Goal: Information Seeking & Learning: Learn about a topic

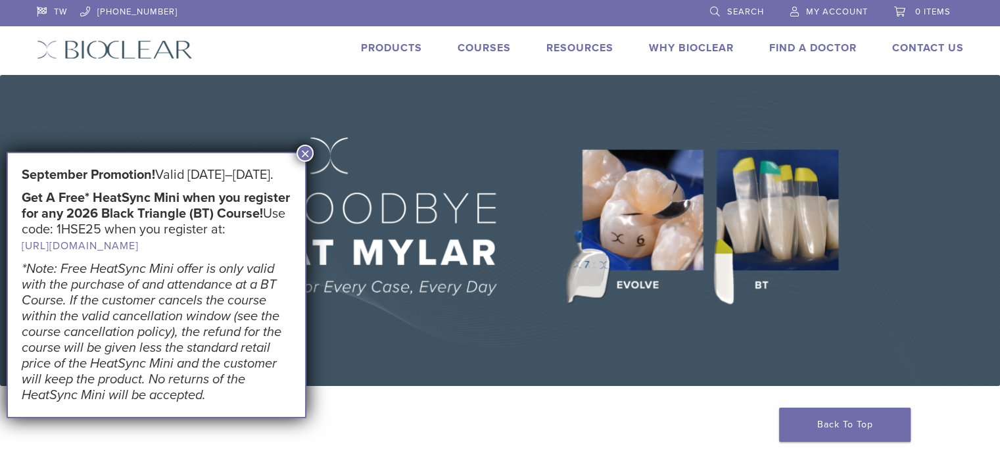
click at [400, 42] on link "Products" at bounding box center [391, 47] width 61 height 13
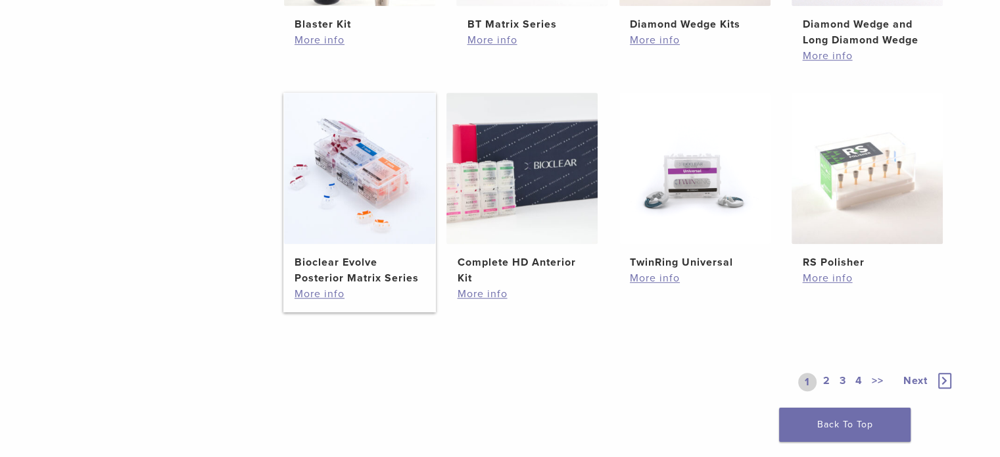
scroll to position [986, 0]
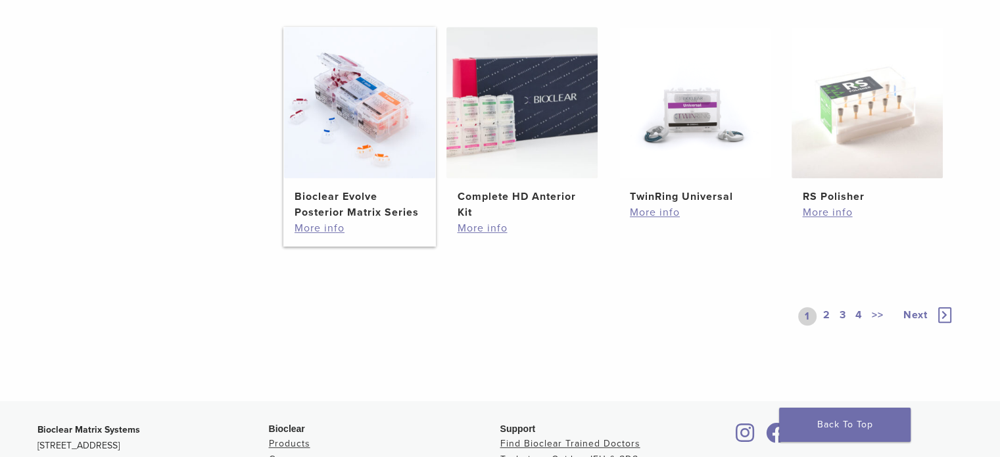
click at [350, 102] on img at bounding box center [359, 102] width 151 height 151
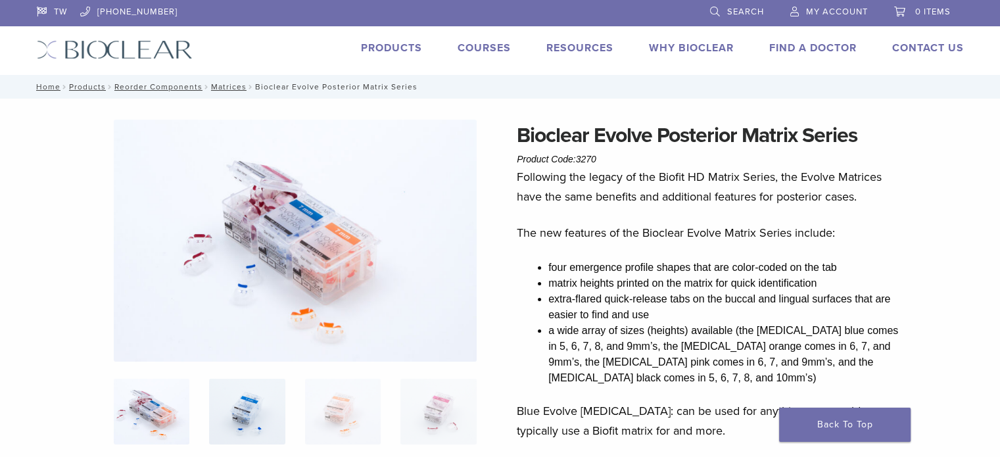
scroll to position [131, 0]
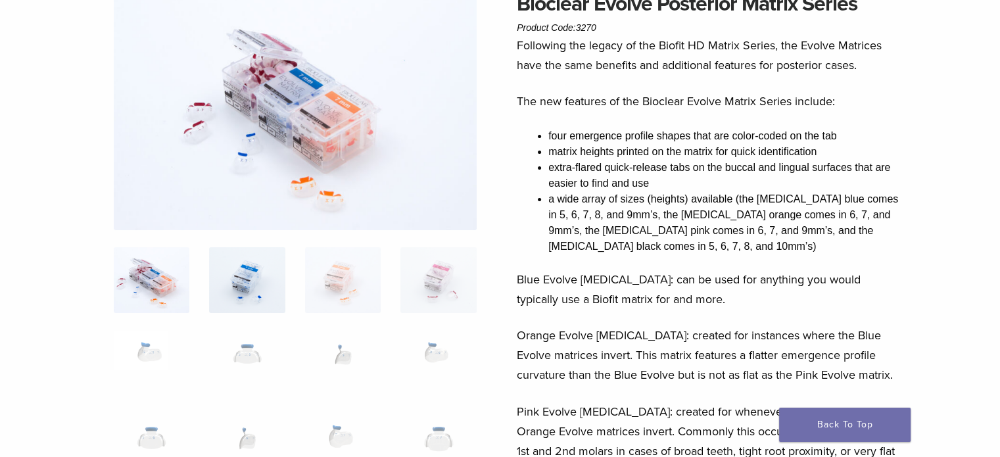
click at [262, 278] on img at bounding box center [247, 280] width 76 height 66
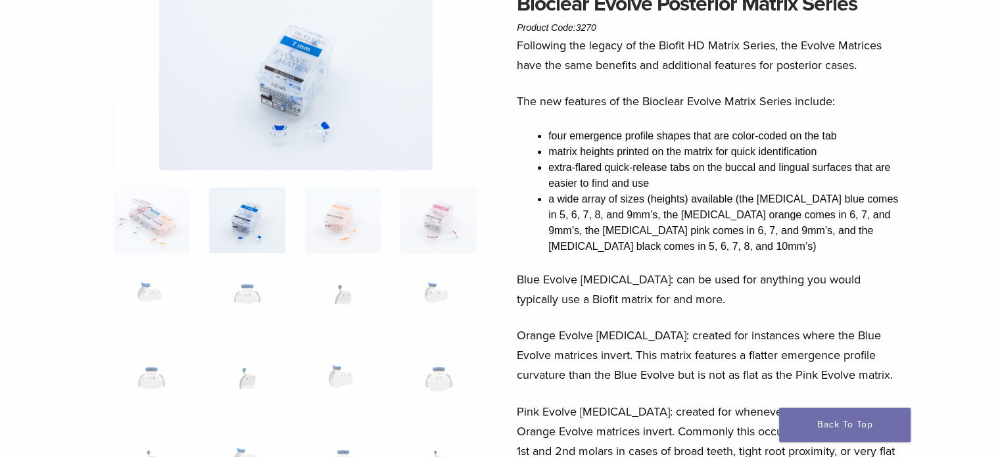
scroll to position [0, 0]
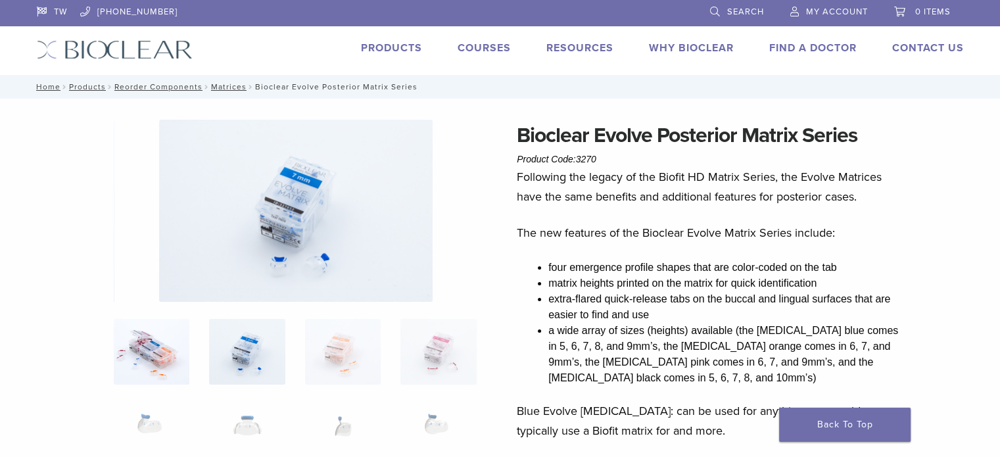
click at [162, 342] on img at bounding box center [152, 352] width 76 height 66
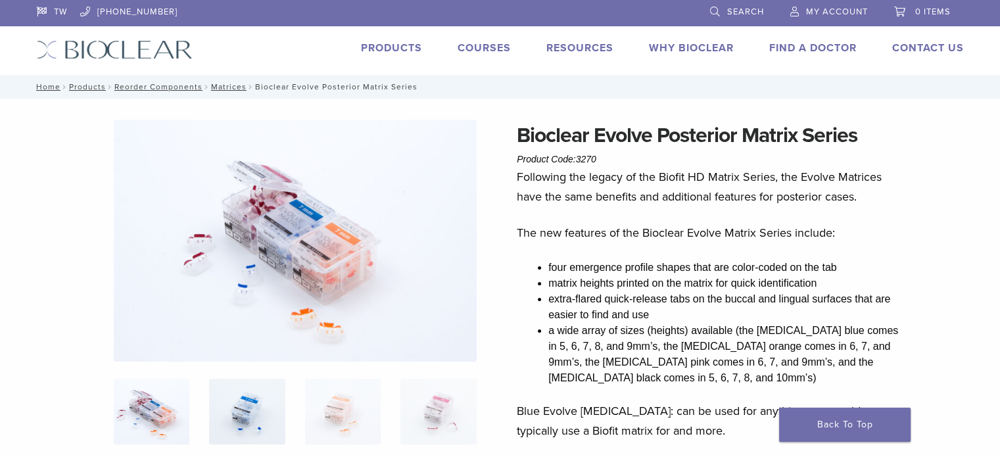
click at [256, 385] on img at bounding box center [247, 412] width 76 height 66
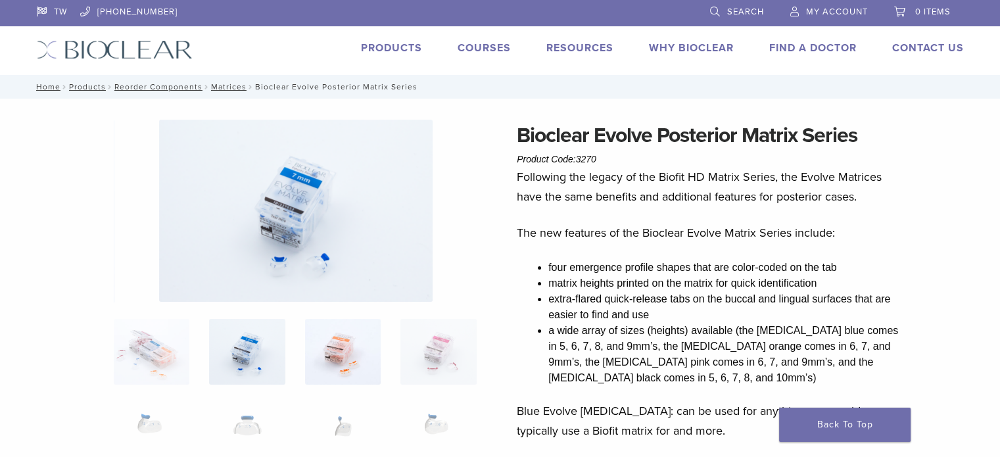
click at [328, 349] on img at bounding box center [343, 352] width 76 height 66
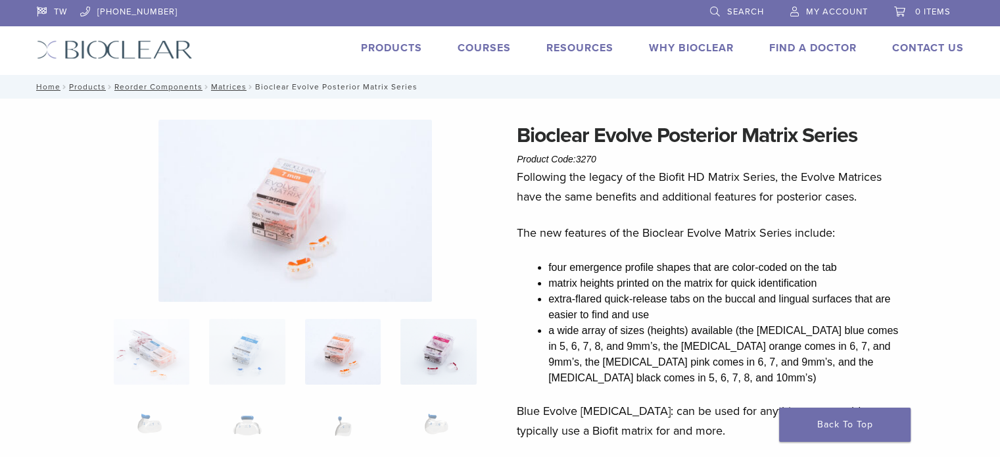
click at [415, 335] on img at bounding box center [438, 352] width 76 height 66
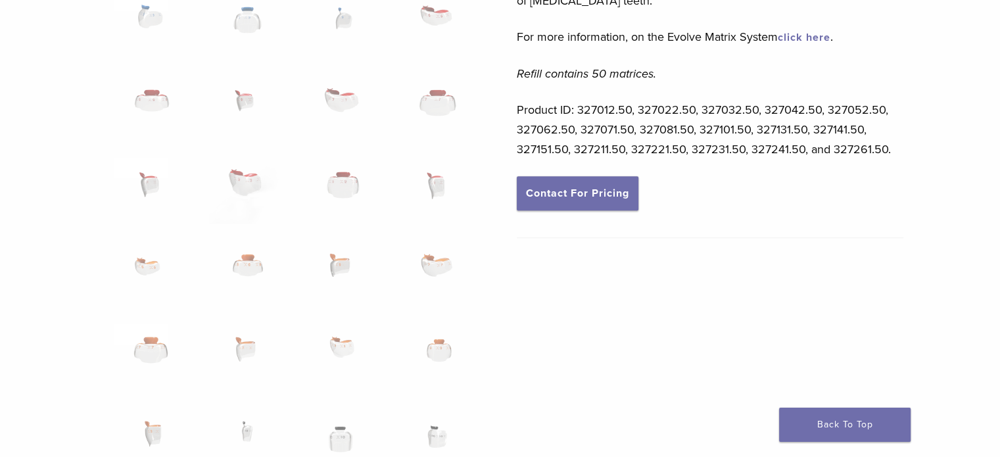
scroll to position [526, 0]
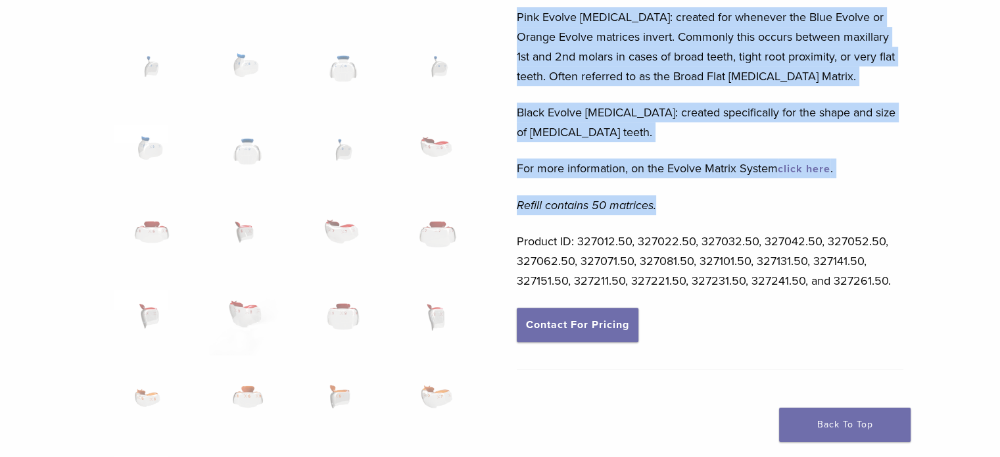
drag, startPoint x: 518, startPoint y: 175, endPoint x: 684, endPoint y: 191, distance: 166.4
copy div "Following the legacy of the Biofit HD Matrix Series, the Evolve Matrices have t…"
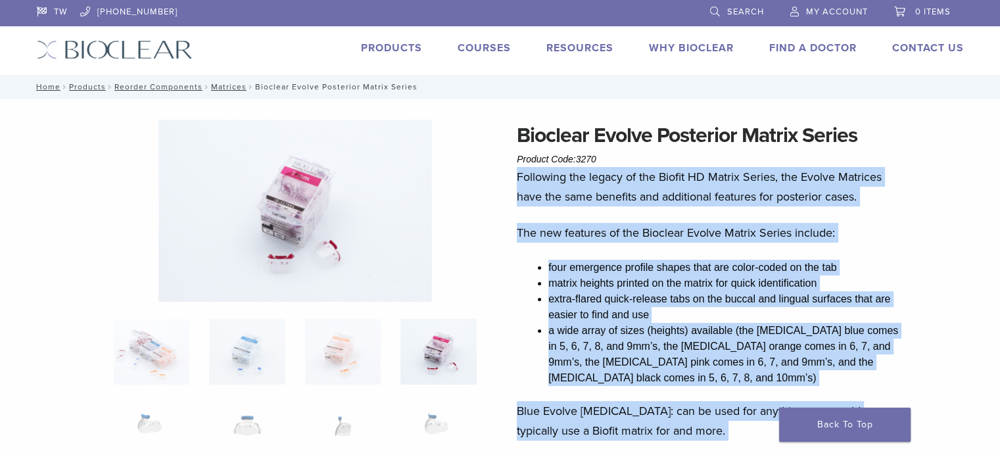
scroll to position [131, 0]
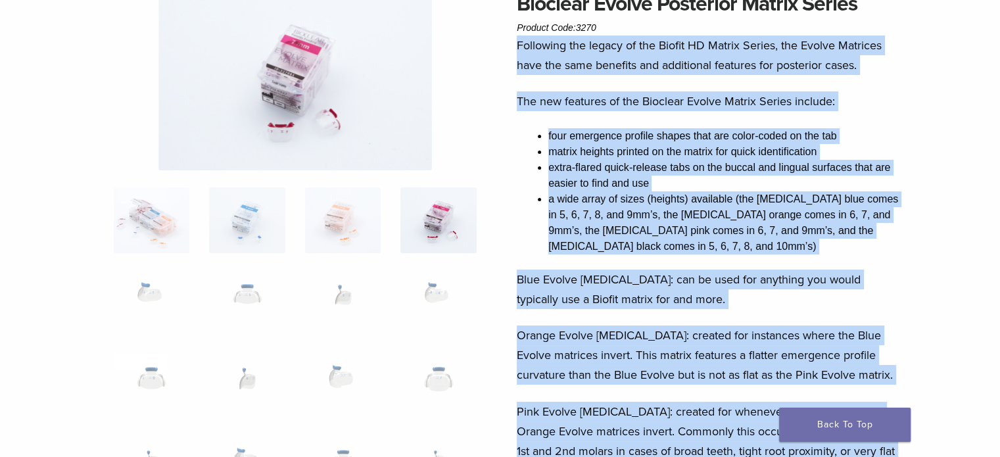
click at [607, 220] on li "a wide array of sizes (heights) available (the molar blue comes in 5, 6, 7, 8, …" at bounding box center [725, 222] width 355 height 63
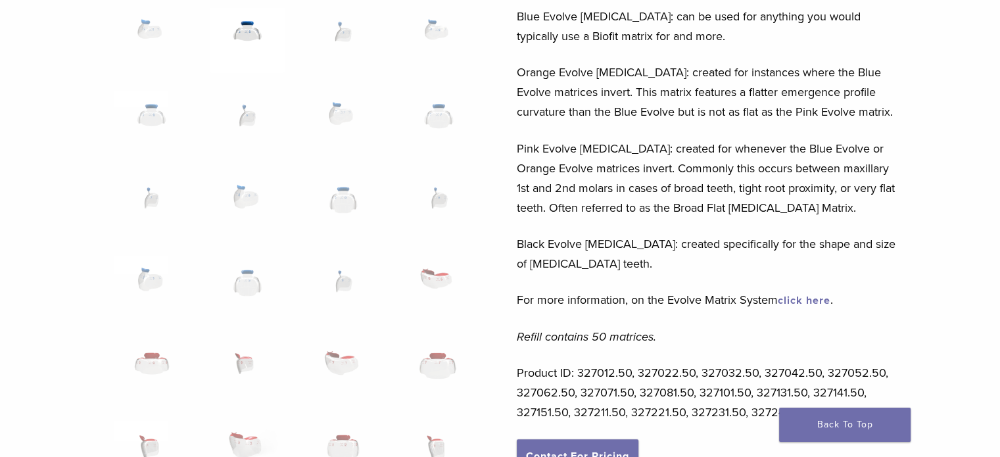
scroll to position [263, 0]
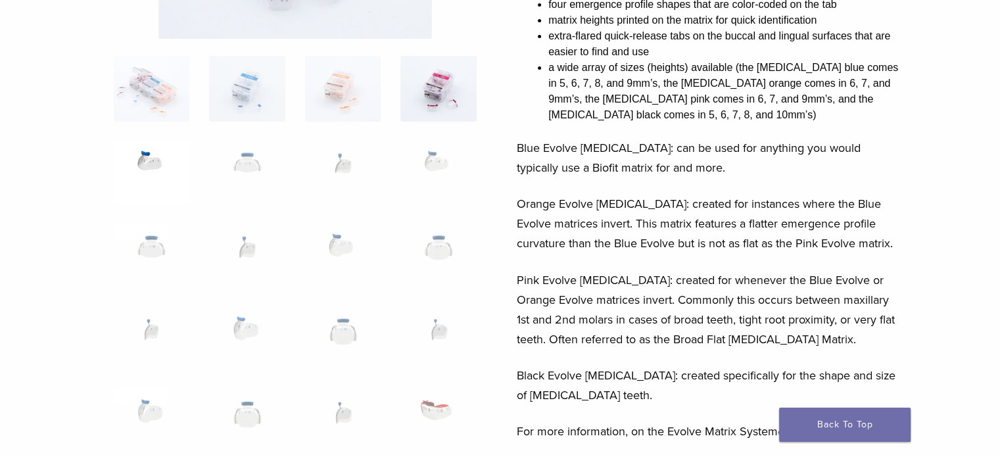
click at [167, 172] on img at bounding box center [152, 172] width 76 height 66
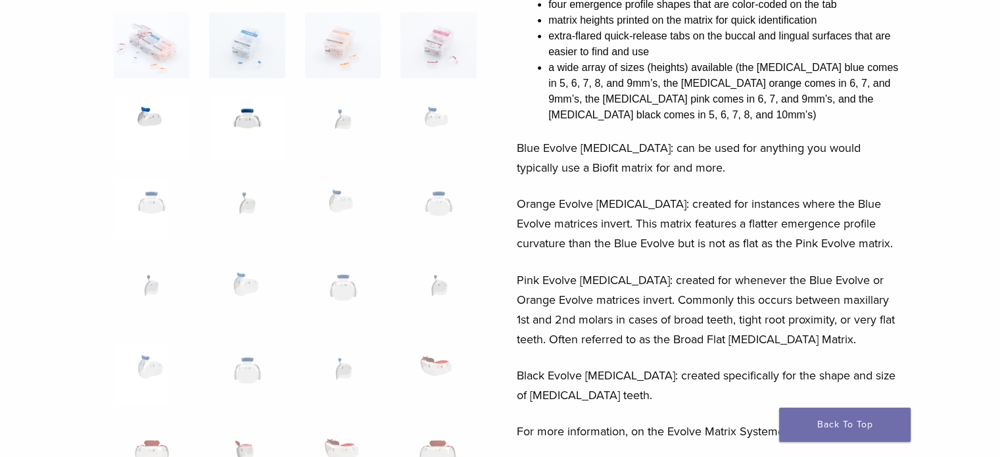
click at [252, 111] on img at bounding box center [247, 128] width 76 height 66
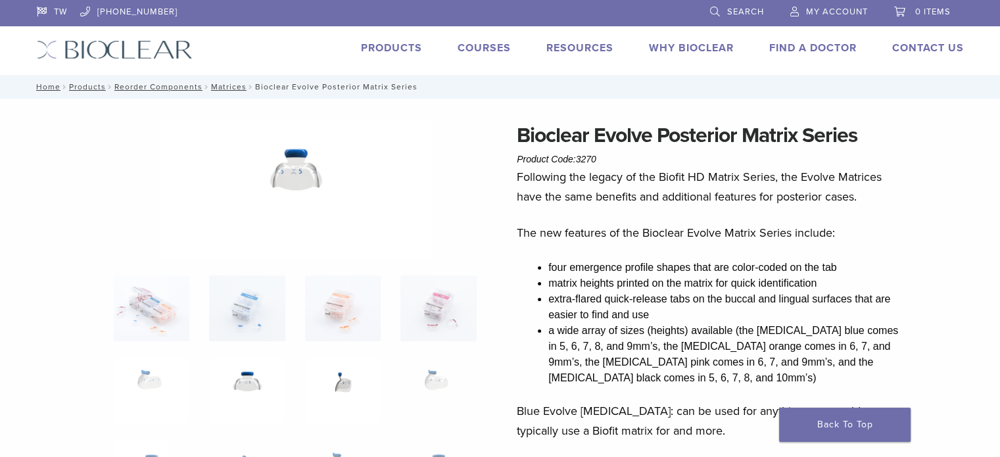
click at [339, 378] on img at bounding box center [343, 391] width 76 height 66
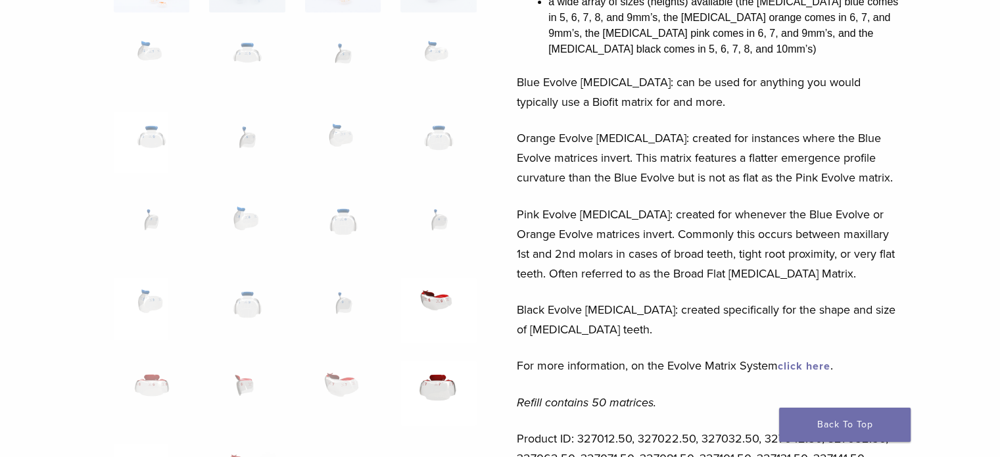
scroll to position [394, 0]
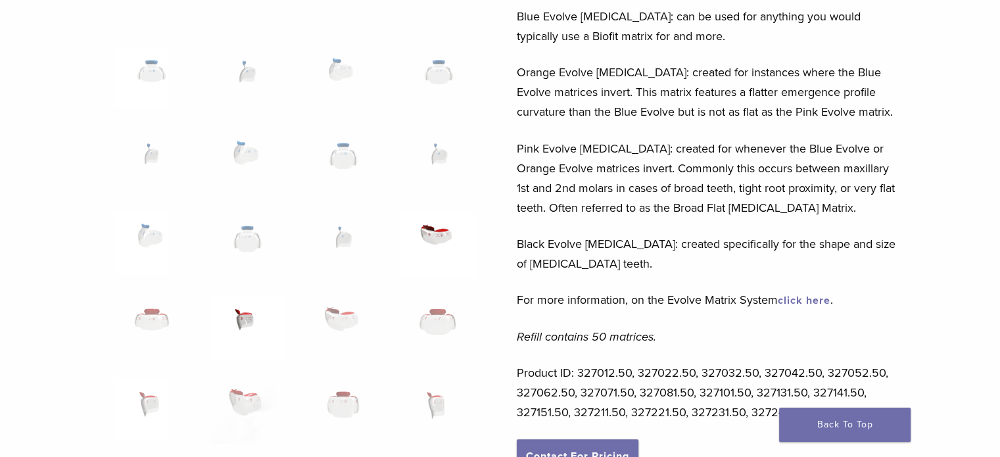
click at [256, 312] on img at bounding box center [247, 327] width 76 height 66
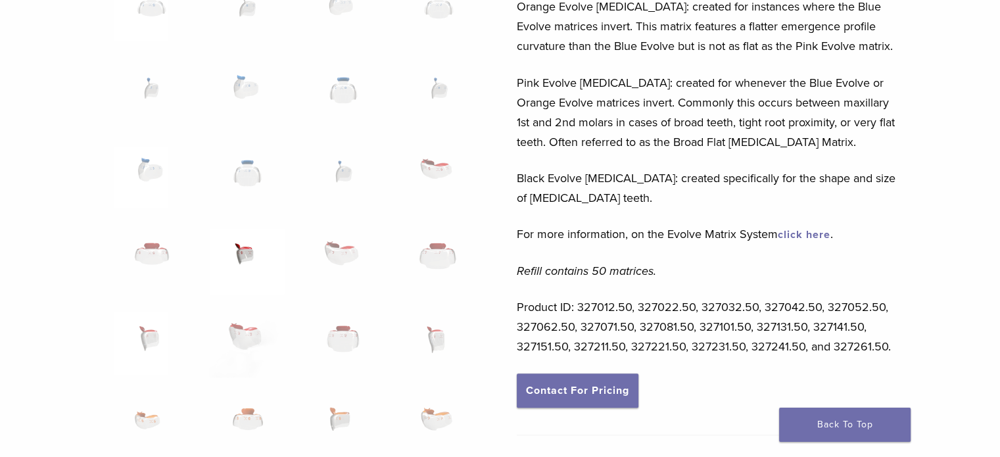
scroll to position [592, 0]
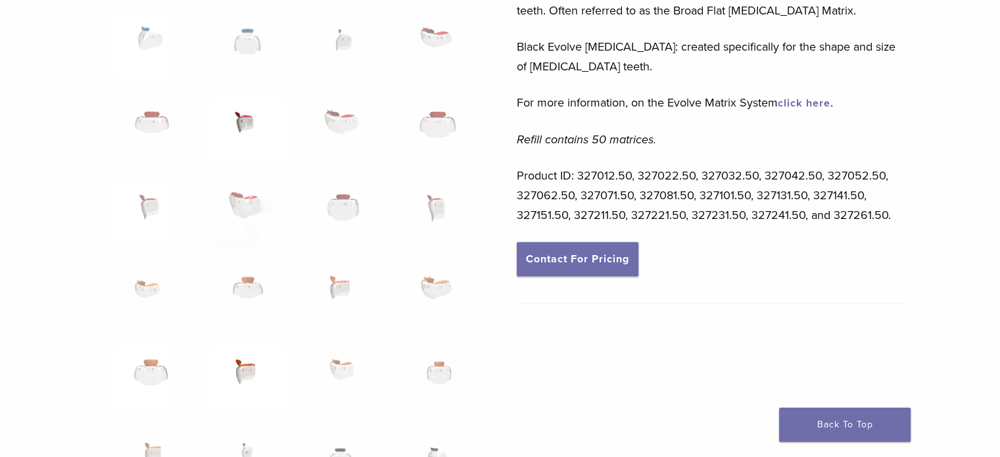
click at [241, 373] on img at bounding box center [247, 379] width 76 height 66
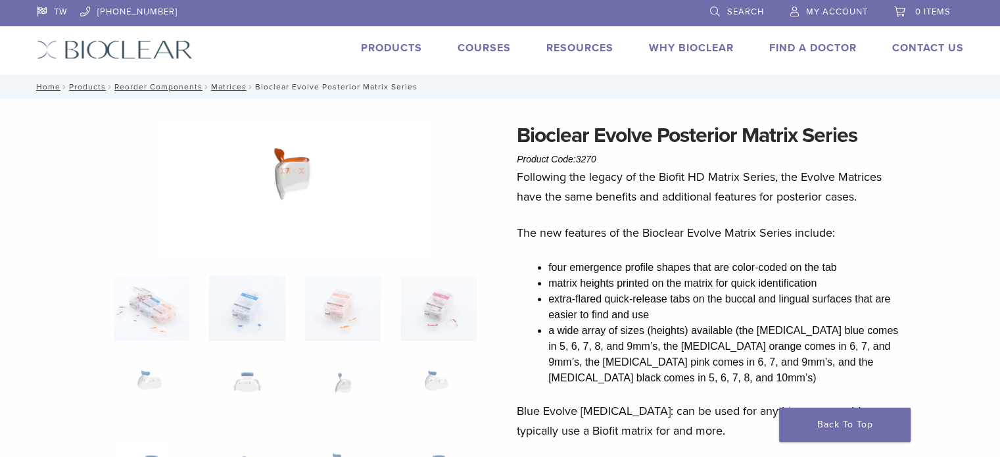
scroll to position [329, 0]
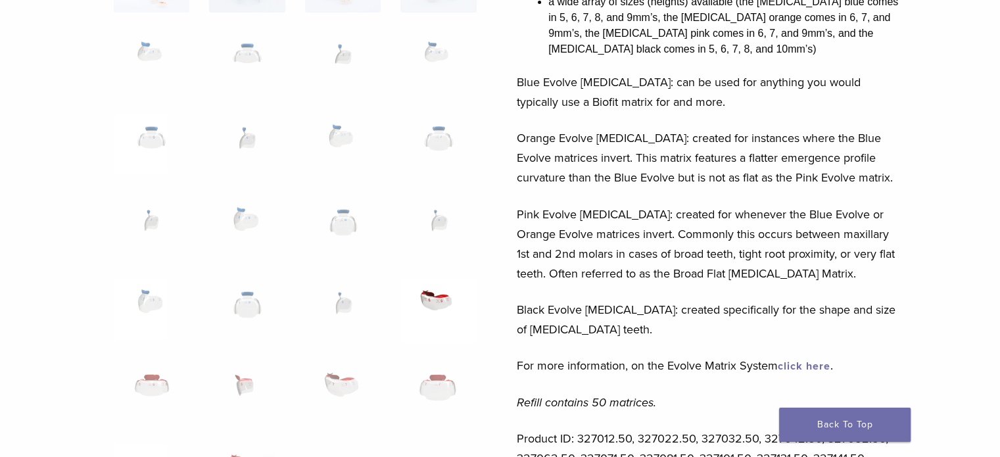
click at [435, 315] on img at bounding box center [438, 310] width 76 height 66
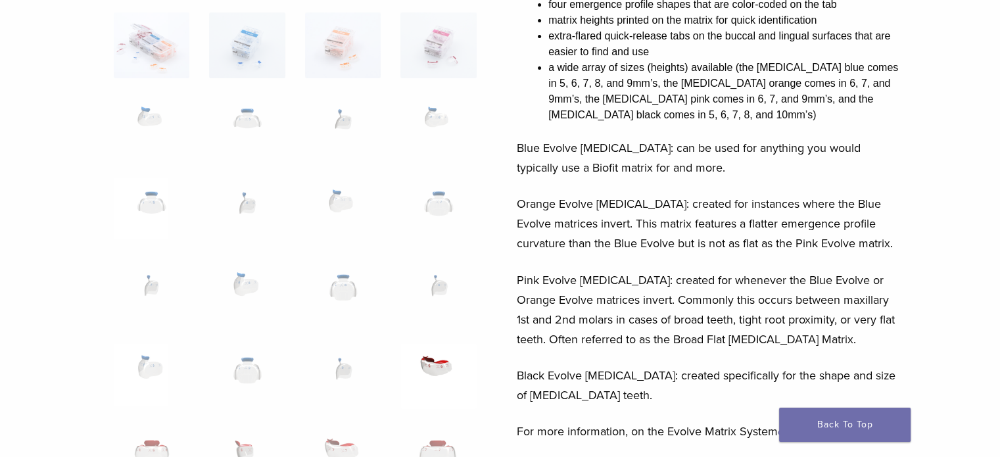
scroll to position [592, 0]
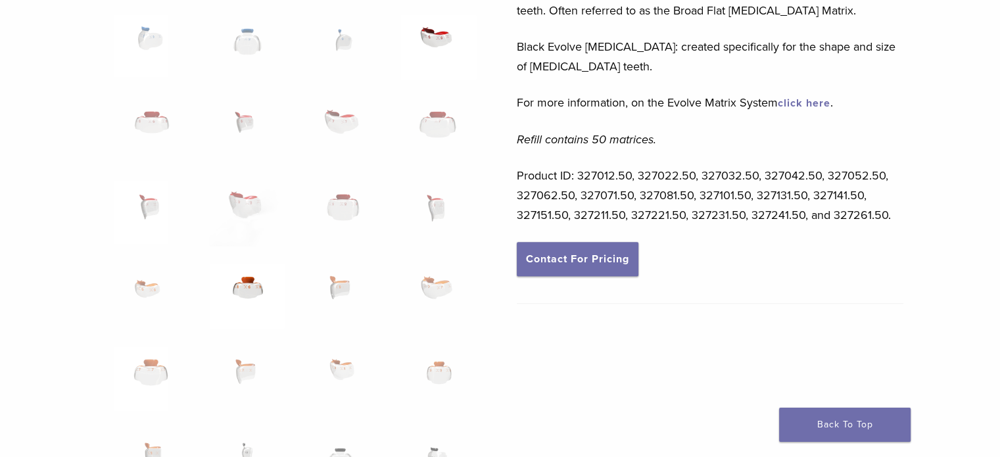
click at [254, 281] on img at bounding box center [247, 296] width 76 height 66
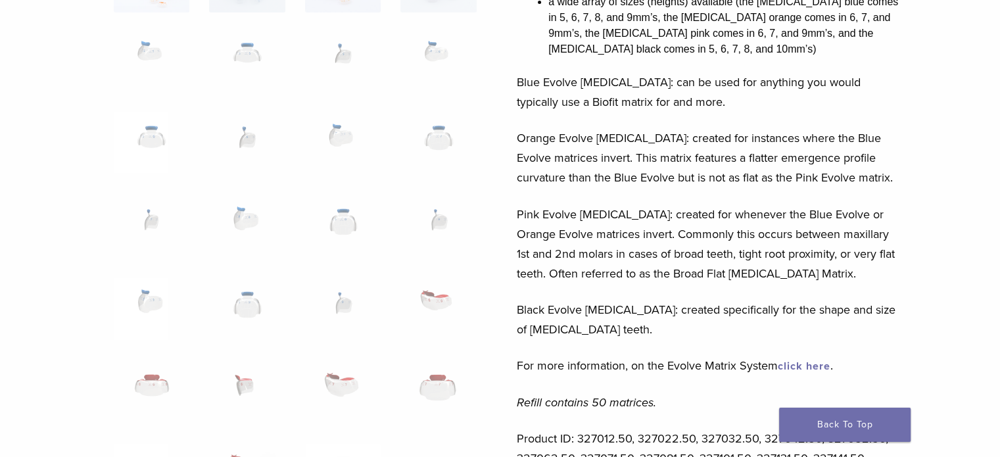
scroll to position [526, 0]
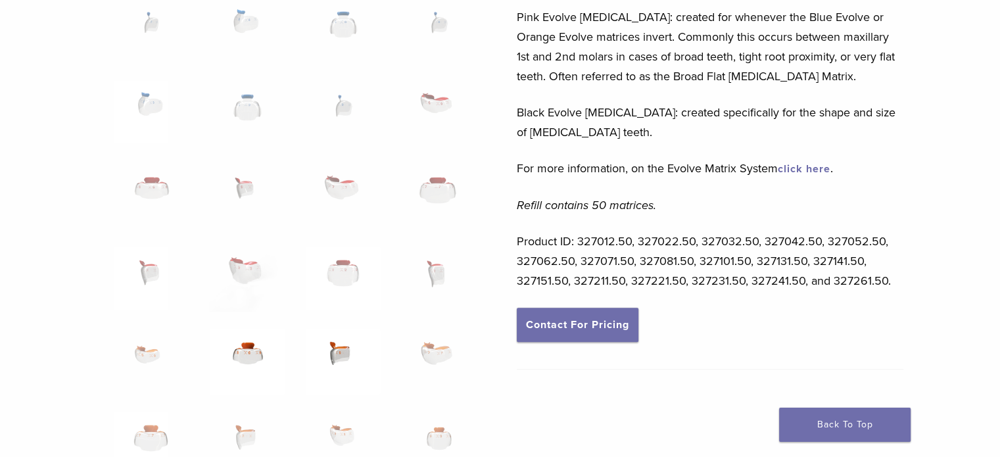
click at [350, 344] on img at bounding box center [343, 362] width 76 height 66
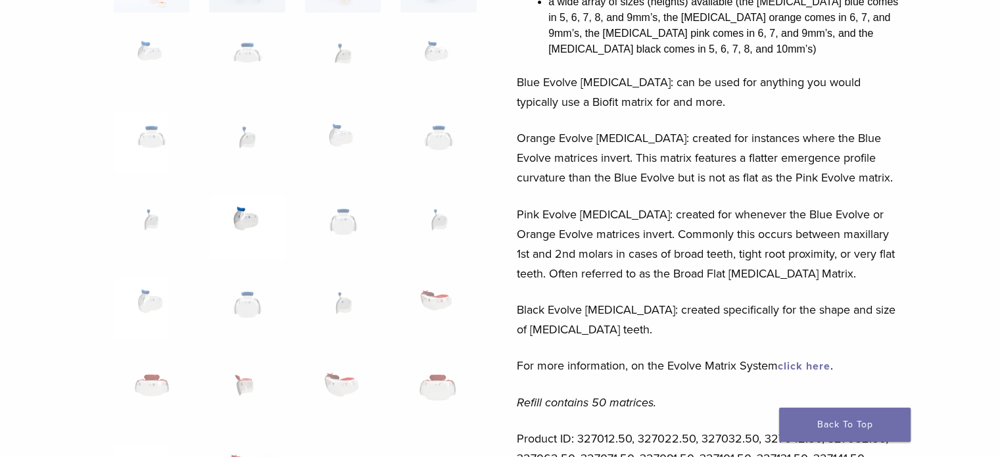
scroll to position [0, 0]
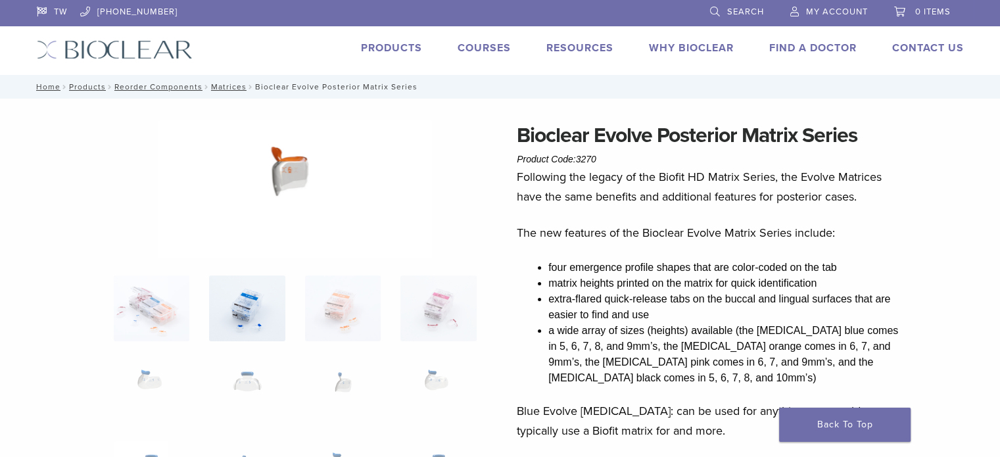
click at [271, 309] on img at bounding box center [247, 308] width 76 height 66
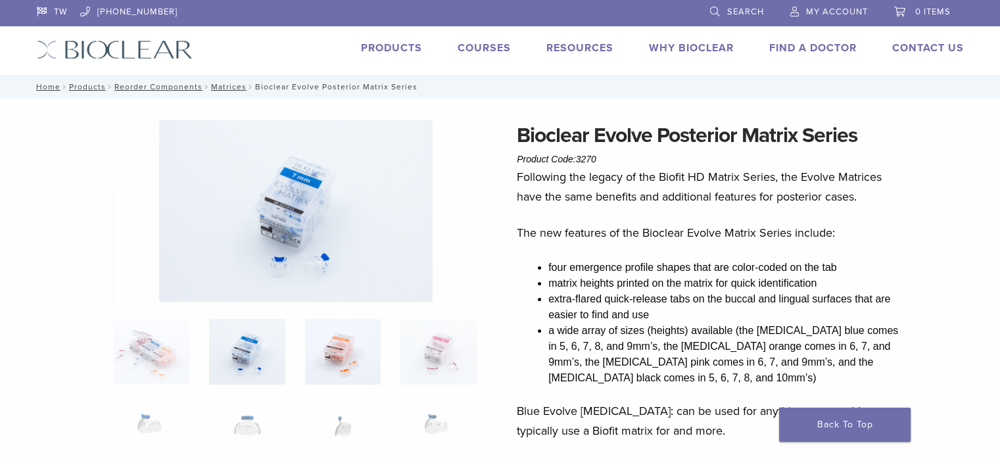
click at [336, 349] on img at bounding box center [343, 352] width 76 height 66
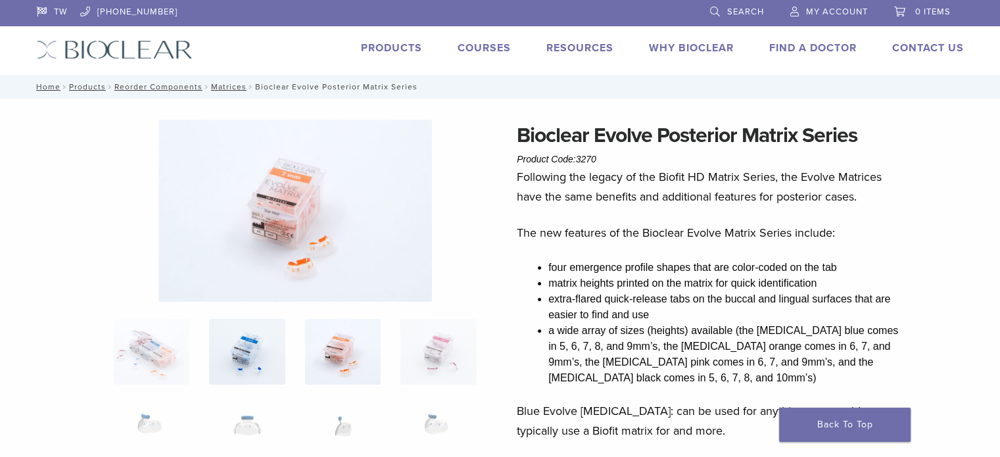
click at [268, 352] on img at bounding box center [247, 352] width 76 height 66
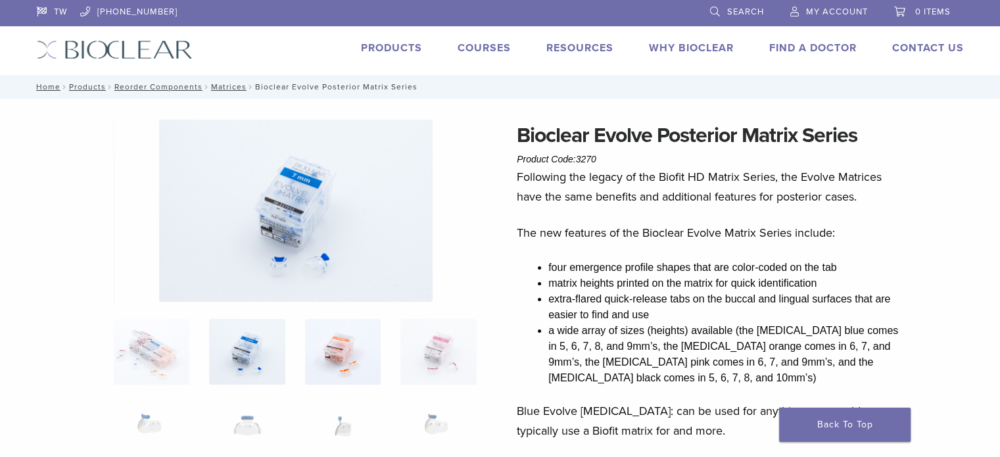
click at [332, 354] on img at bounding box center [343, 352] width 76 height 66
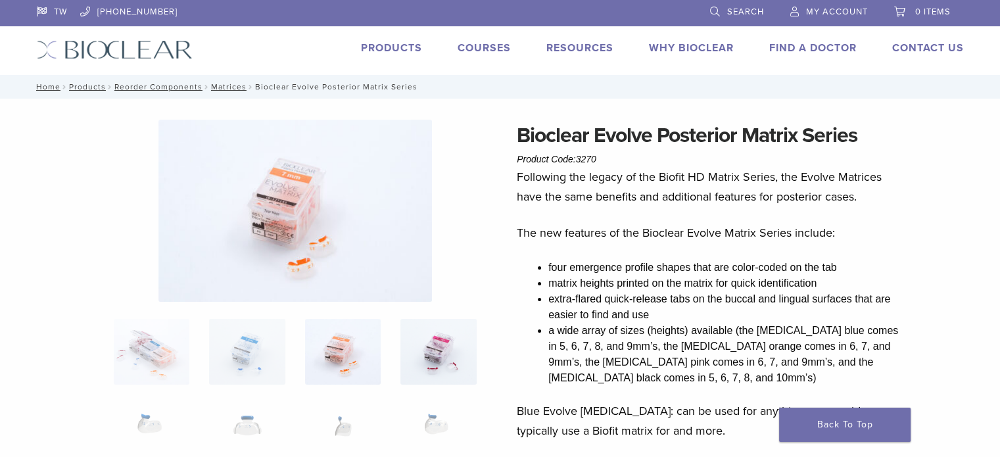
click at [425, 349] on img at bounding box center [438, 352] width 76 height 66
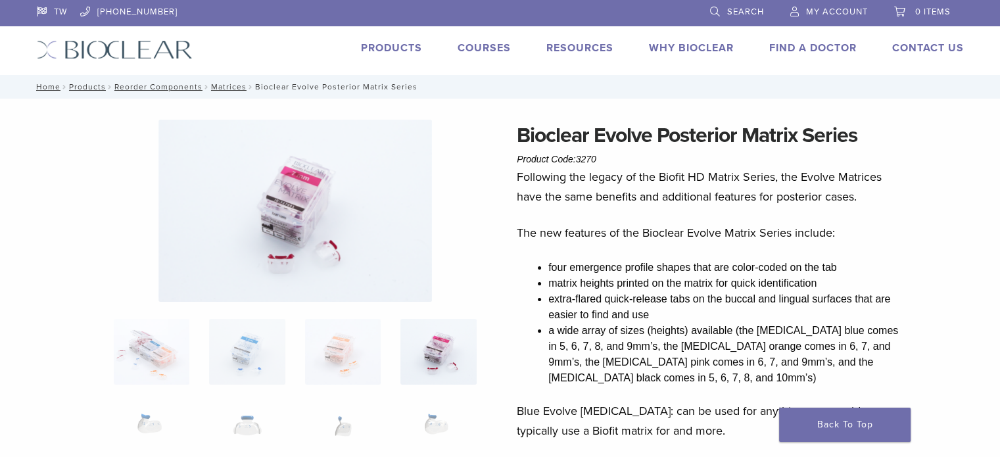
click at [408, 46] on link "Products" at bounding box center [391, 47] width 61 height 13
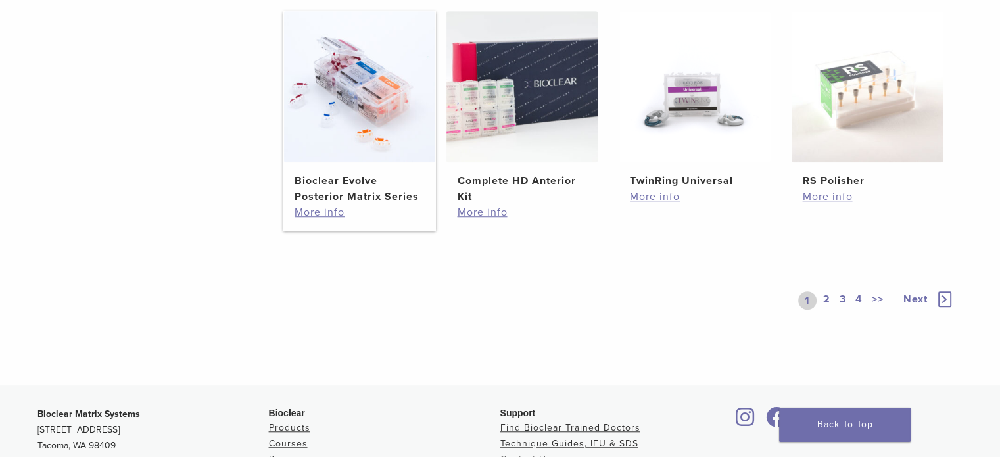
scroll to position [870, 0]
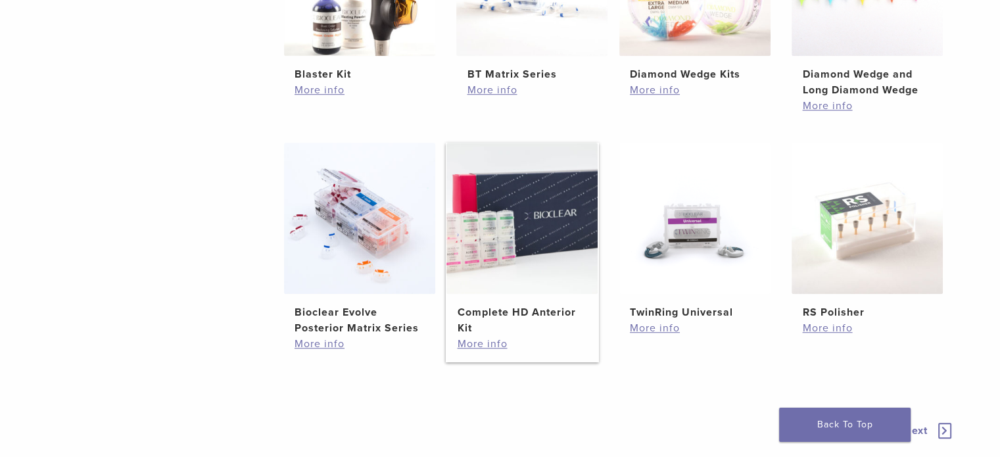
click at [534, 227] on img at bounding box center [521, 218] width 151 height 151
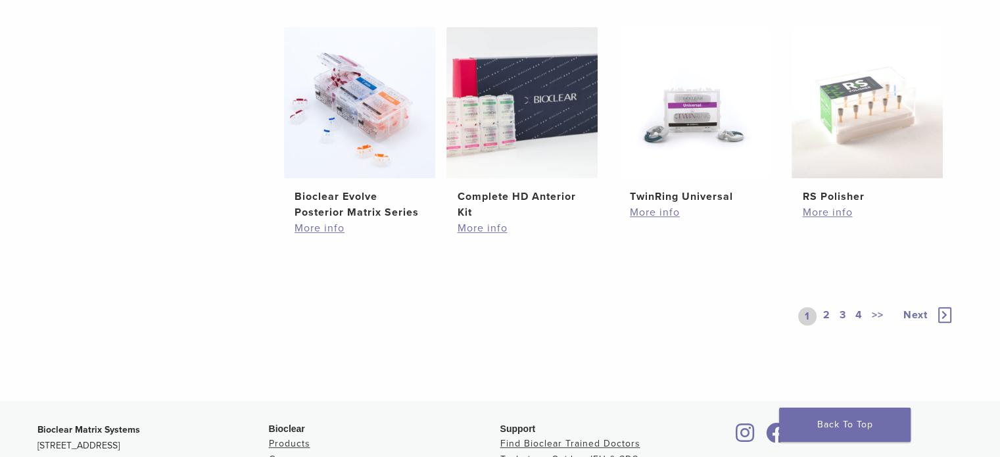
scroll to position [1052, 0]
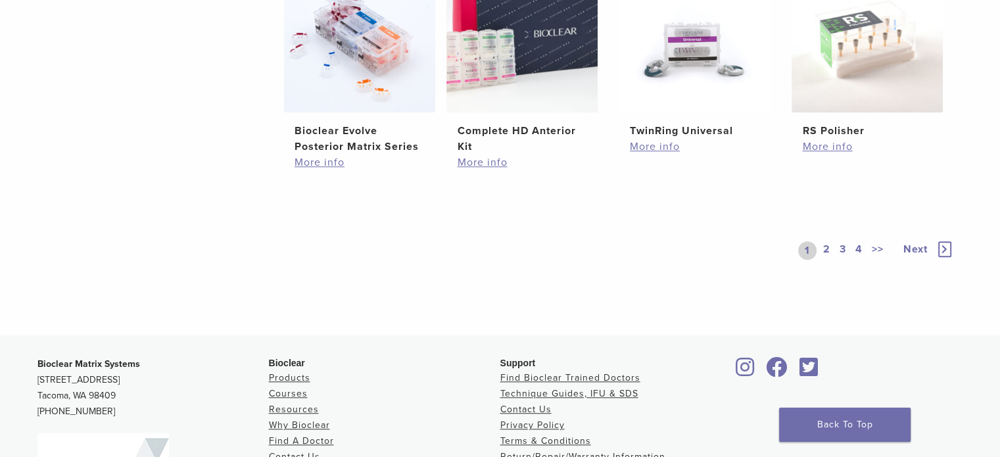
click at [829, 246] on link "2" at bounding box center [826, 250] width 12 height 18
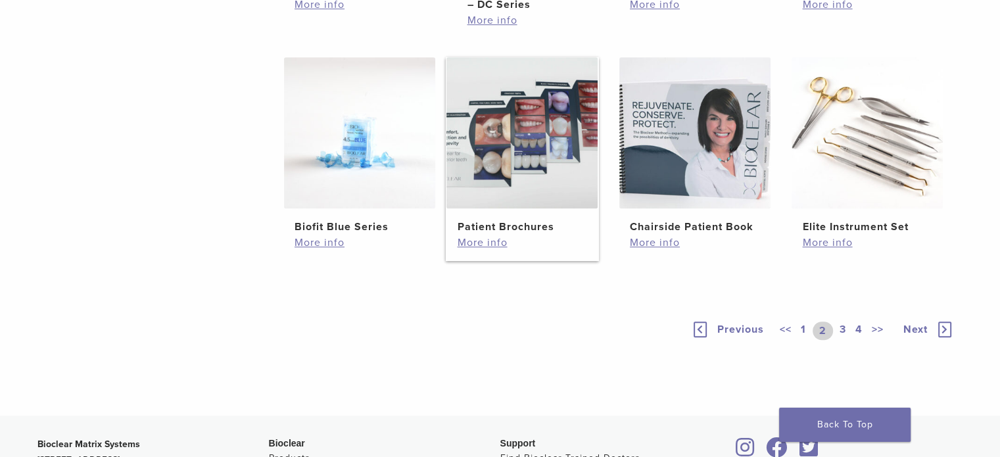
scroll to position [936, 0]
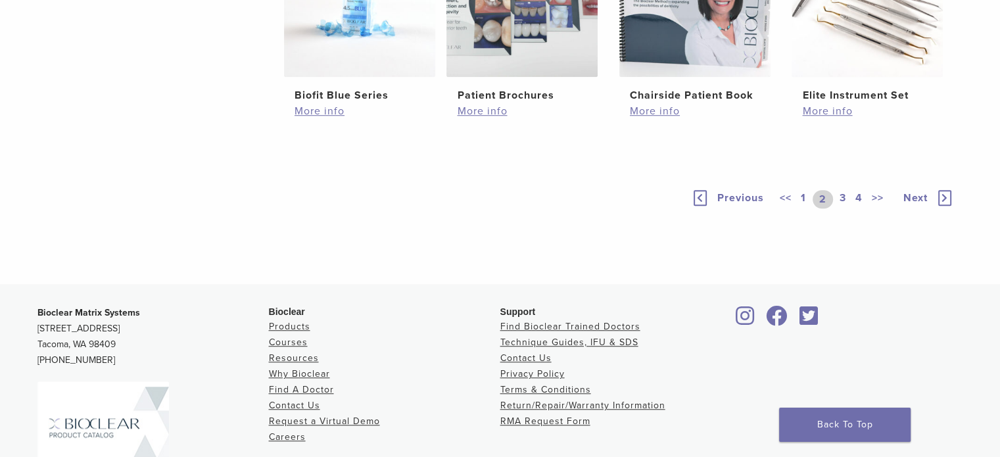
click at [837, 208] on link "3" at bounding box center [843, 199] width 12 height 18
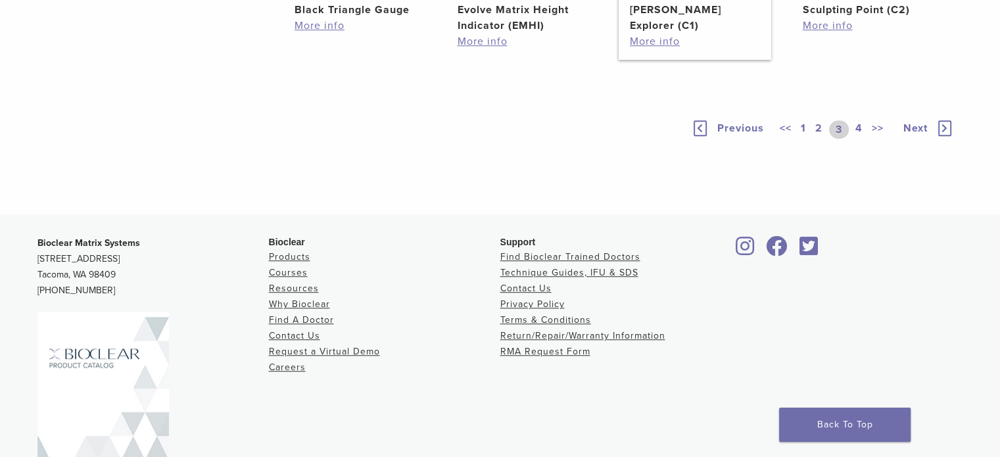
scroll to position [936, 0]
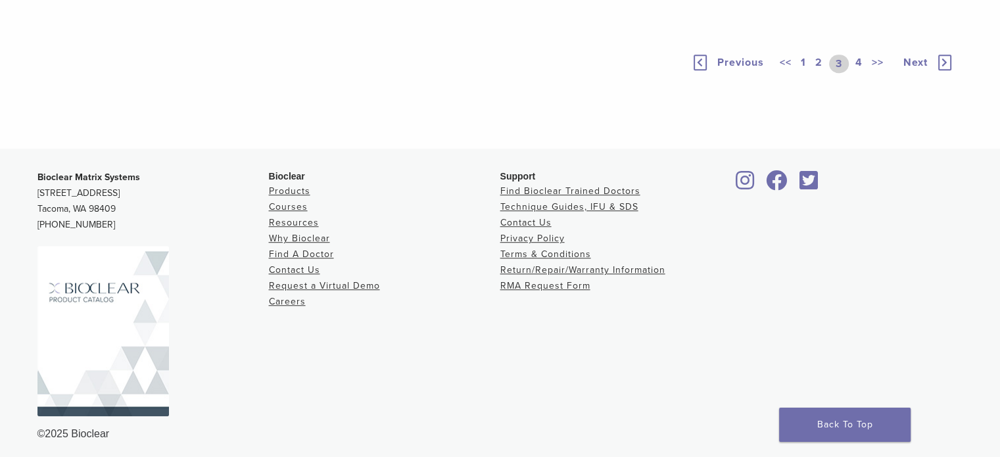
click at [857, 73] on link "4" at bounding box center [858, 64] width 12 height 18
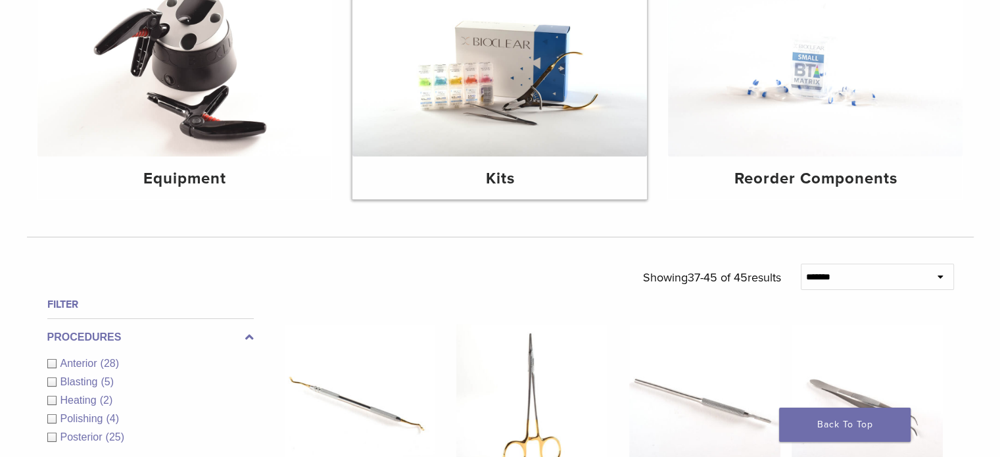
scroll to position [16, 0]
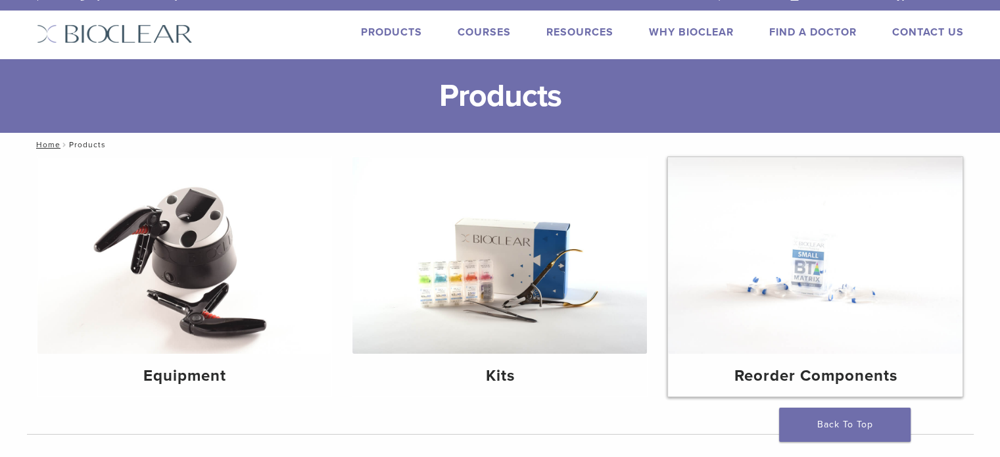
click at [765, 284] on img at bounding box center [815, 255] width 294 height 197
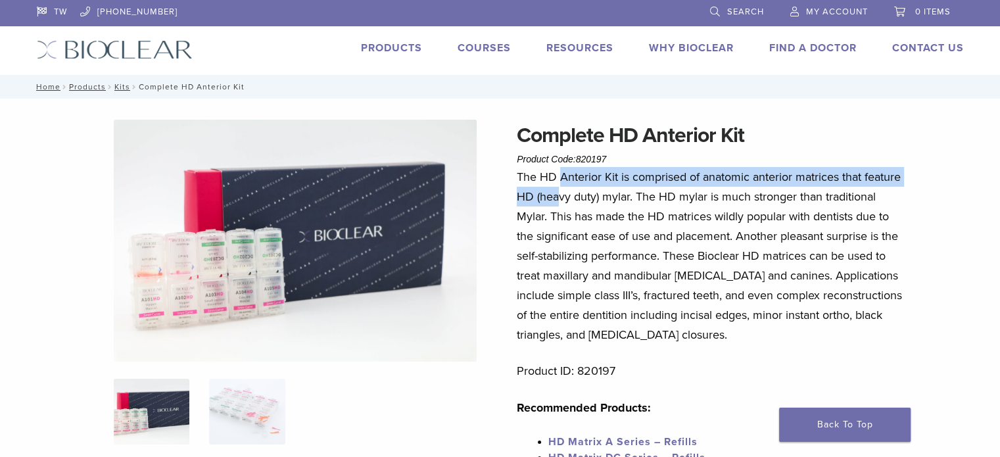
drag, startPoint x: 561, startPoint y: 179, endPoint x: 561, endPoint y: 187, distance: 7.9
click at [561, 187] on p "The HD Anterior Kit is comprised of anatomic anterior matrices that feature HD …" at bounding box center [710, 255] width 386 height 177
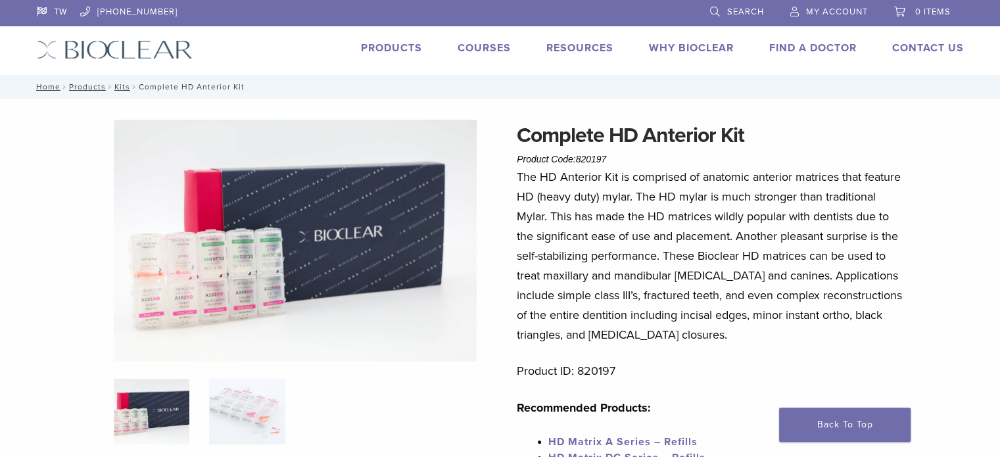
click at [623, 212] on p "The HD Anterior Kit is comprised of anatomic anterior matrices that feature HD …" at bounding box center [710, 255] width 386 height 177
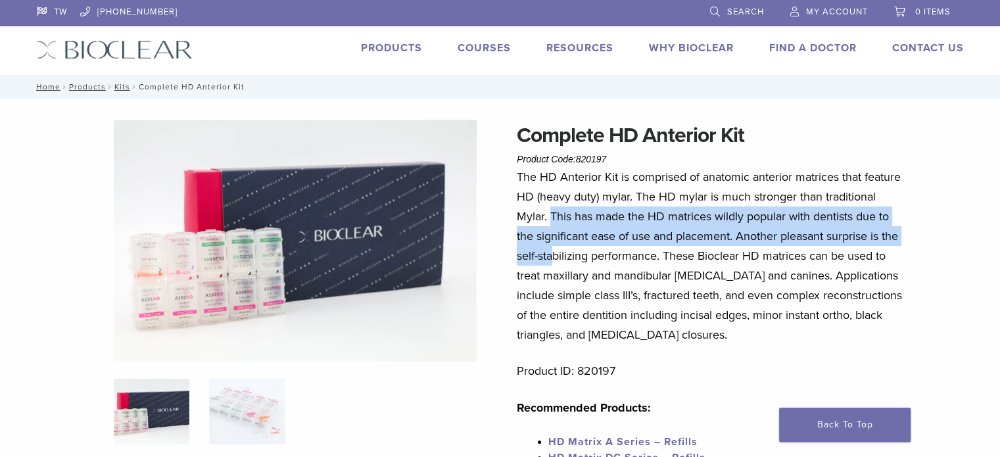
drag, startPoint x: 551, startPoint y: 216, endPoint x: 551, endPoint y: 252, distance: 35.5
click at [551, 252] on p "The HD Anterior Kit is comprised of anatomic anterior matrices that feature HD …" at bounding box center [710, 255] width 386 height 177
click at [613, 240] on p "The HD Anterior Kit is comprised of anatomic anterior matrices that feature HD …" at bounding box center [710, 255] width 386 height 177
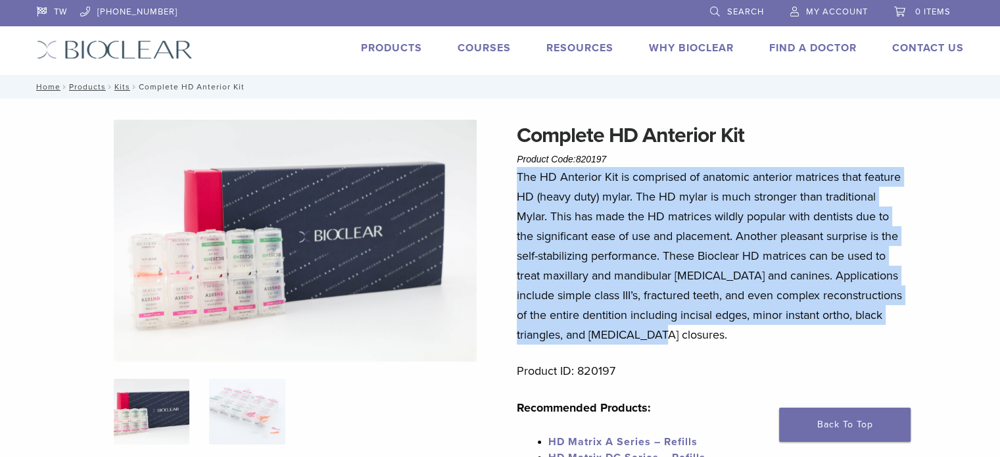
drag, startPoint x: 516, startPoint y: 176, endPoint x: 642, endPoint y: 325, distance: 195.4
click at [642, 325] on p "The HD Anterior Kit is comprised of anatomic anterior matrices that feature HD …" at bounding box center [710, 255] width 386 height 177
copy p "The HD Anterior Kit is comprised of anatomic anterior matrices that feature HD …"
click at [613, 200] on p "The HD Anterior Kit is comprised of anatomic anterior matrices that feature HD …" at bounding box center [710, 255] width 386 height 177
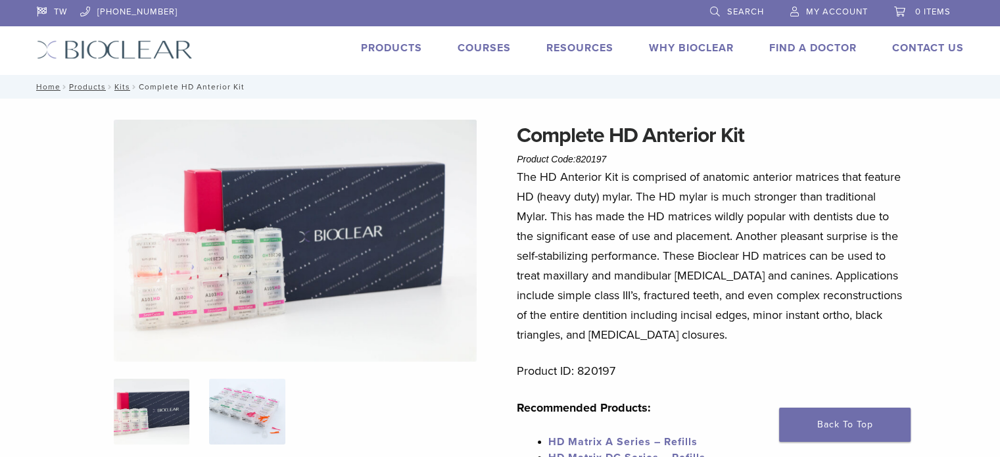
click at [227, 404] on img at bounding box center [247, 412] width 76 height 66
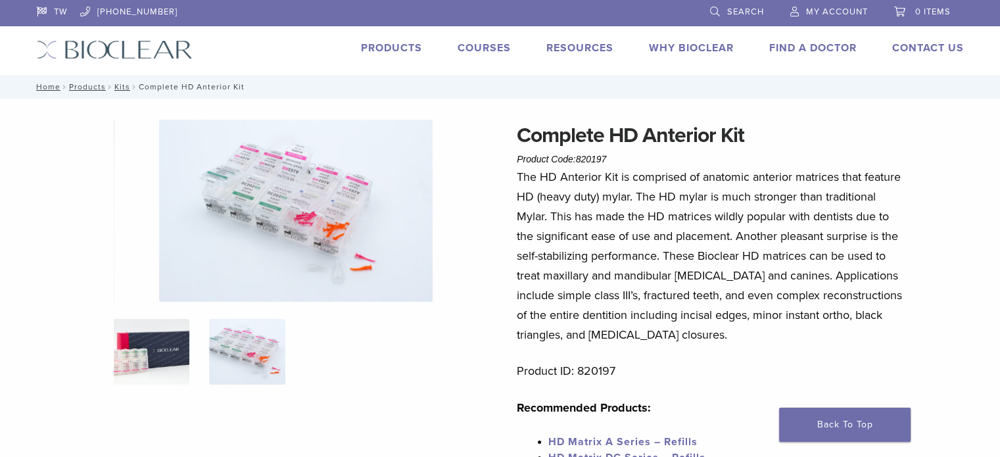
click at [188, 340] on img at bounding box center [152, 352] width 76 height 66
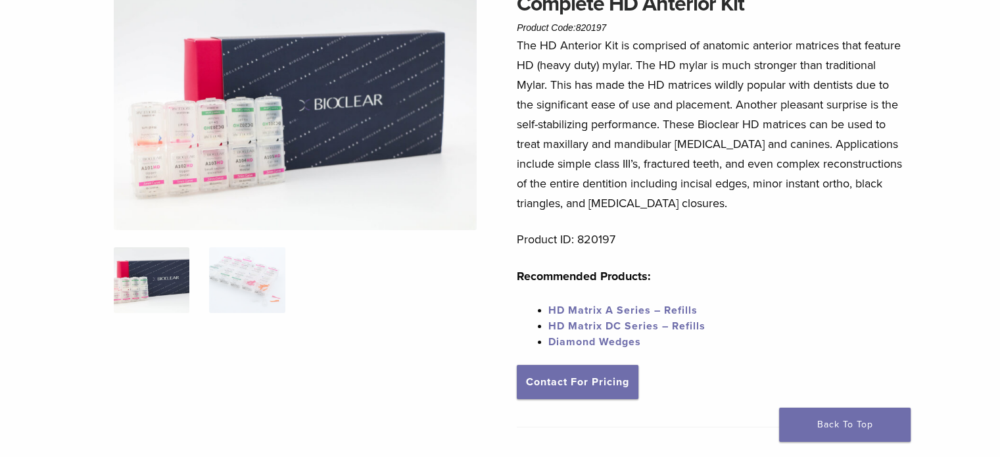
scroll to position [197, 0]
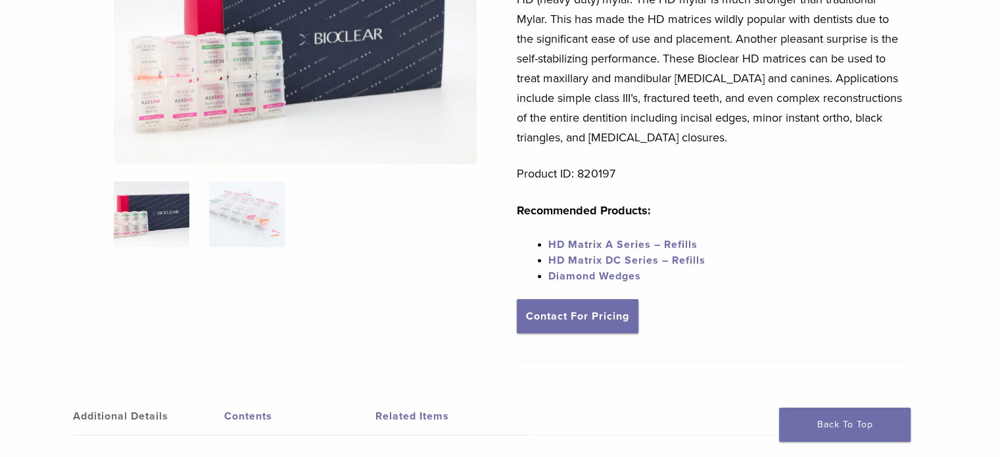
click at [664, 260] on span "HD Matrix DC Series – Refills" at bounding box center [626, 260] width 157 height 13
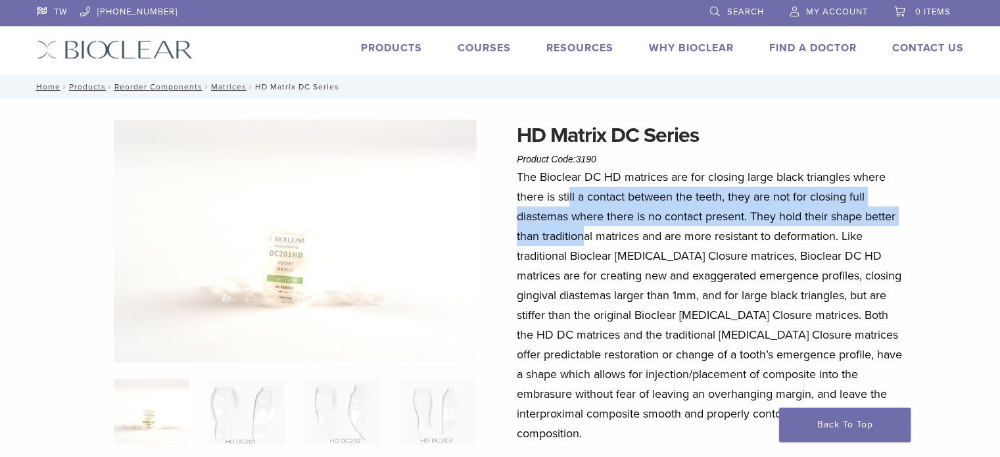
drag, startPoint x: 570, startPoint y: 202, endPoint x: 582, endPoint y: 227, distance: 27.3
click at [582, 227] on p "The Bioclear DC HD matrices are for closing large black triangles where there i…" at bounding box center [710, 305] width 386 height 276
drag, startPoint x: 557, startPoint y: 199, endPoint x: 568, endPoint y: 236, distance: 38.3
click at [568, 236] on p "The Bioclear DC HD matrices are for closing large black triangles where there i…" at bounding box center [710, 305] width 386 height 276
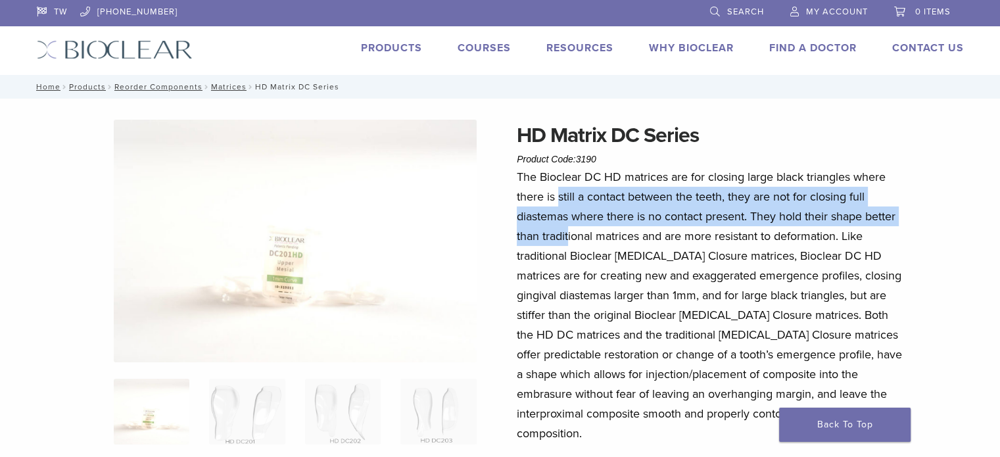
click at [568, 236] on p "The Bioclear DC HD matrices are for closing large black triangles where there i…" at bounding box center [710, 305] width 386 height 276
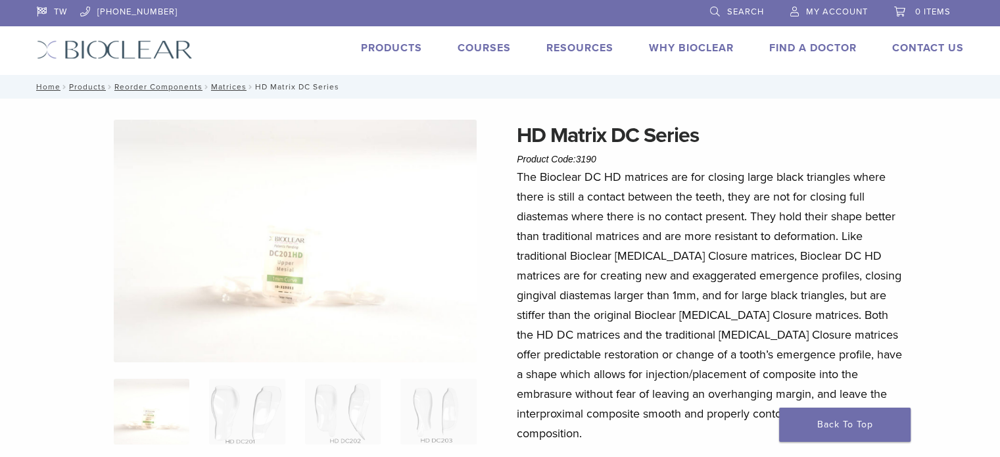
scroll to position [66, 0]
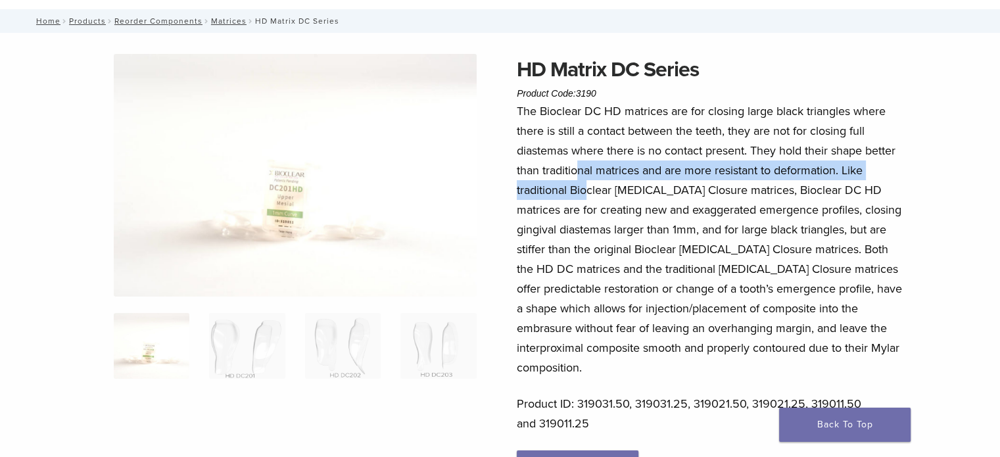
drag, startPoint x: 580, startPoint y: 168, endPoint x: 588, endPoint y: 198, distance: 31.1
click at [588, 198] on p "The Bioclear DC HD matrices are for closing large black triangles where there i…" at bounding box center [710, 239] width 386 height 276
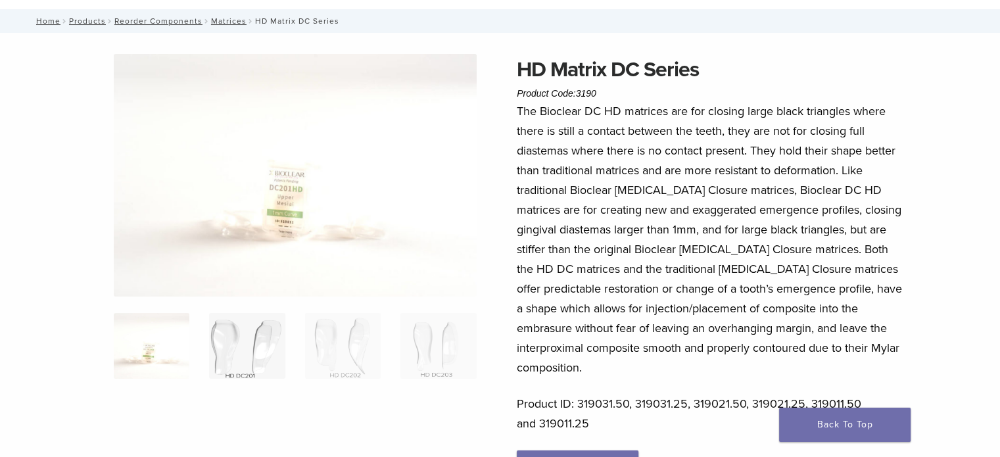
click at [255, 352] on img at bounding box center [247, 346] width 76 height 66
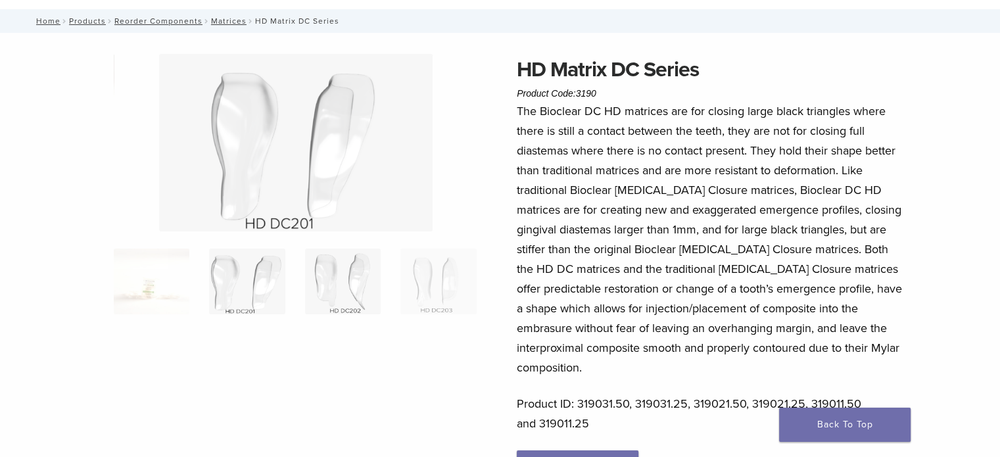
click at [336, 281] on img at bounding box center [343, 281] width 76 height 66
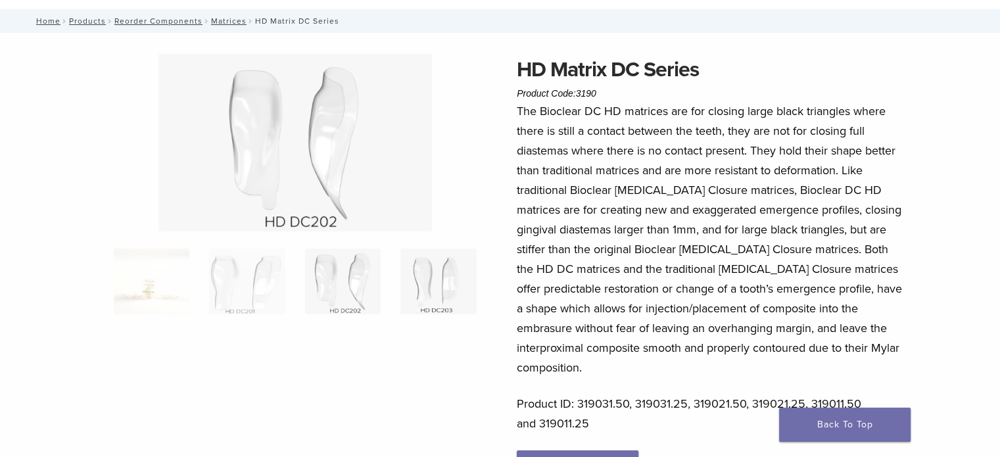
click at [410, 281] on img at bounding box center [438, 281] width 76 height 66
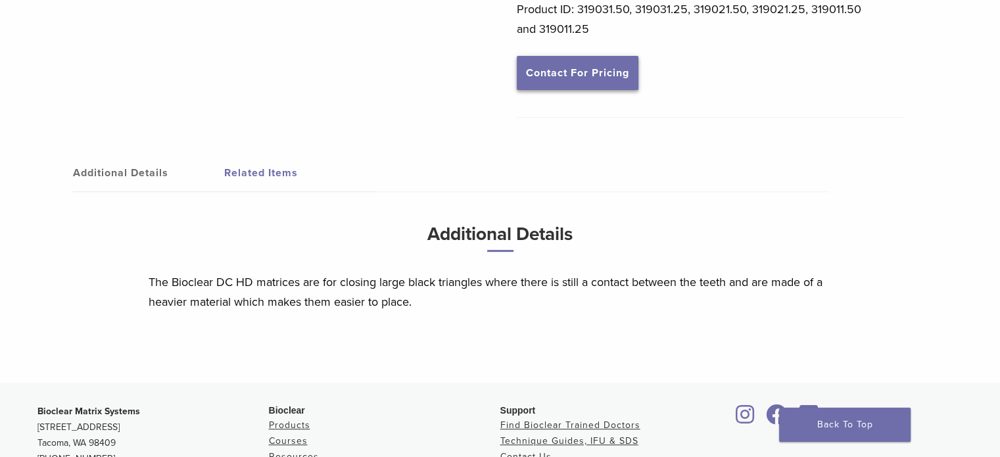
scroll to position [0, 0]
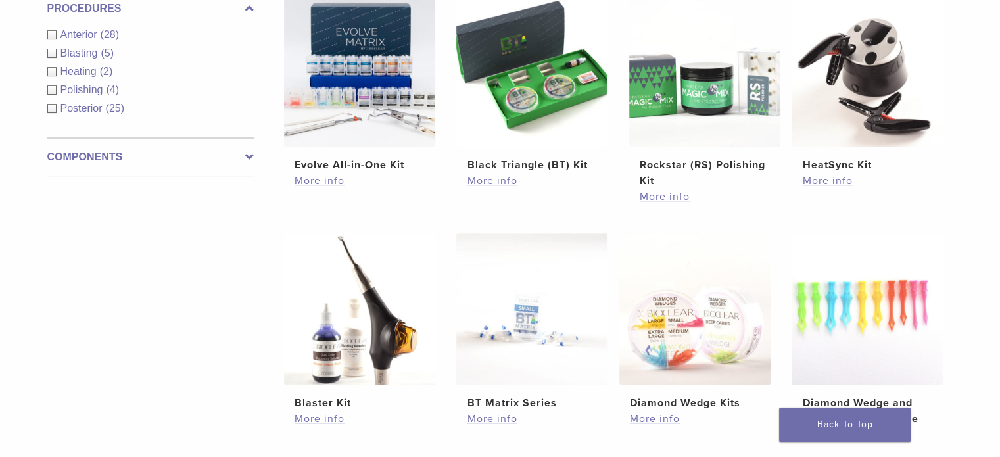
scroll to position [673, 0]
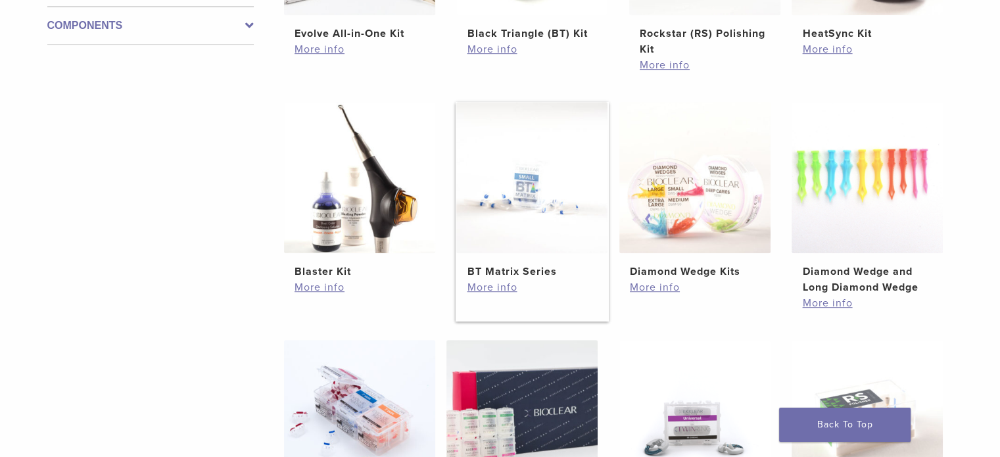
click at [503, 264] on h2 "BT Matrix Series" at bounding box center [532, 272] width 130 height 16
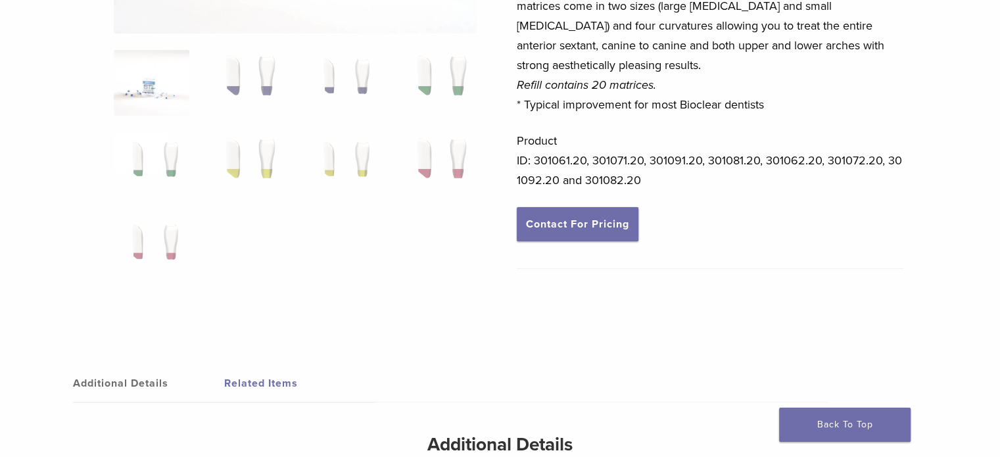
scroll to position [197, 0]
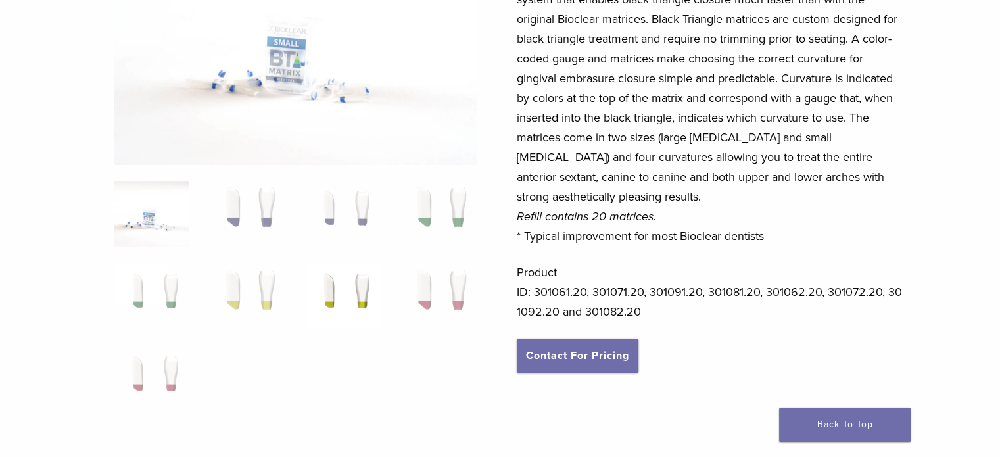
click at [359, 294] on img at bounding box center [343, 297] width 76 height 66
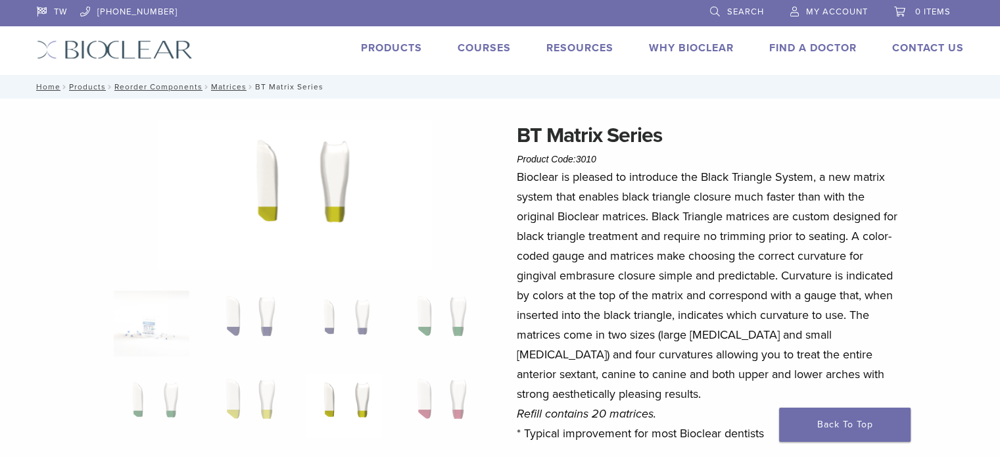
scroll to position [131, 0]
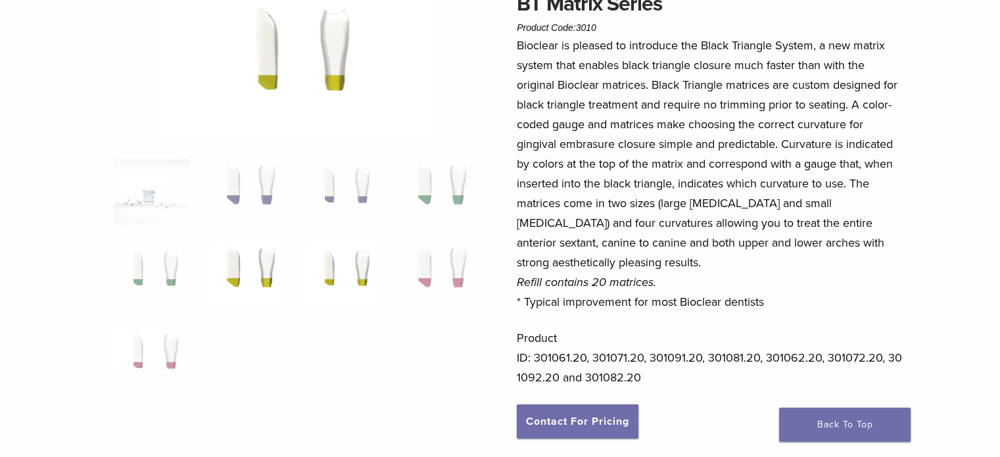
click at [268, 262] on img at bounding box center [247, 275] width 76 height 66
